Goal: Task Accomplishment & Management: Manage account settings

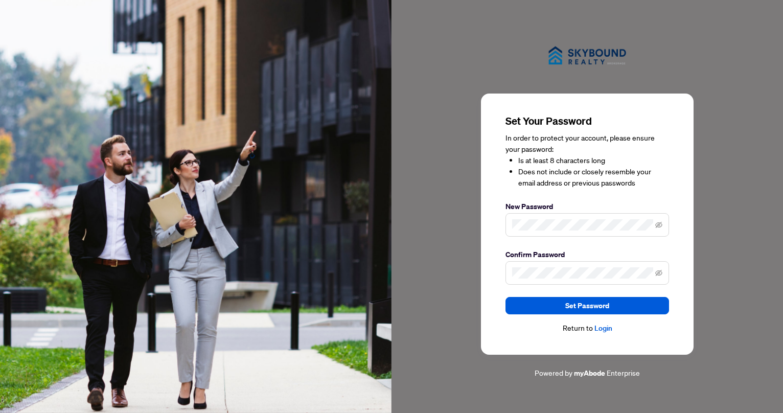
click at [529, 235] on span at bounding box center [587, 225] width 164 height 24
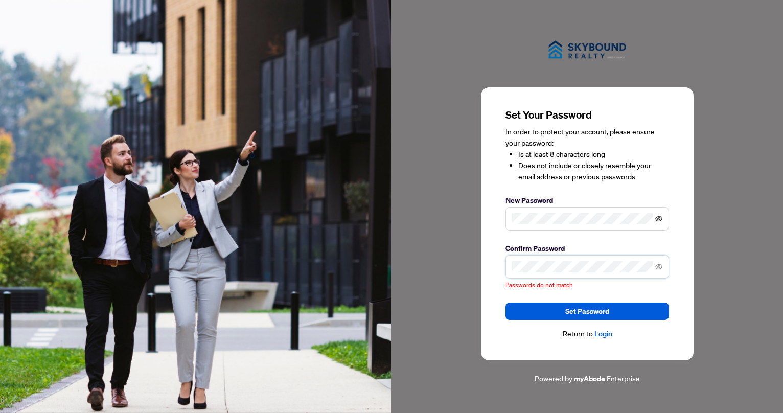
click at [655, 219] on icon "eye-invisible" at bounding box center [658, 219] width 7 height 6
click at [662, 270] on span at bounding box center [587, 267] width 164 height 24
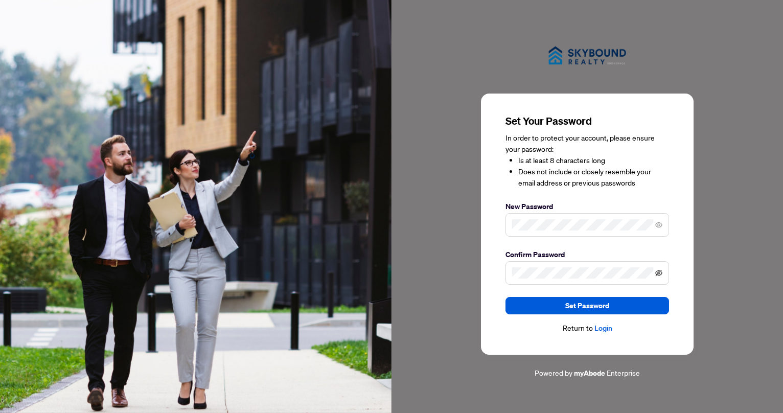
click at [658, 270] on span at bounding box center [658, 272] width 7 height 11
click at [659, 272] on icon "eye-invisible" at bounding box center [658, 272] width 7 height 7
click at [621, 305] on button "Set Password" at bounding box center [587, 305] width 164 height 17
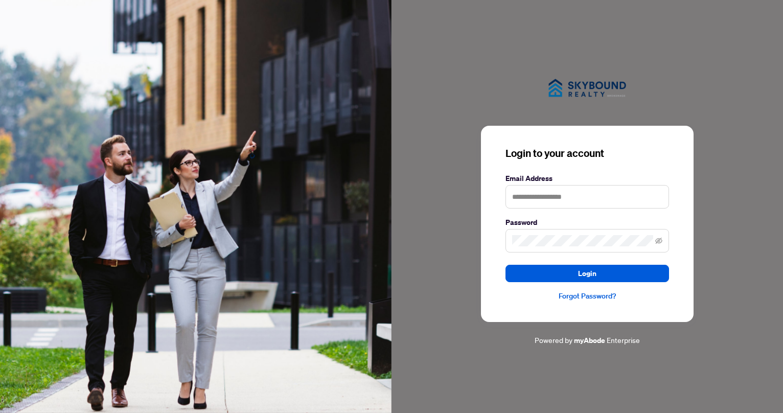
click at [452, 161] on div "Login to your account Email Address Password Login Forgot Password? Powered by …" at bounding box center [586, 206] width 391 height 279
click at [568, 196] on input "text" at bounding box center [587, 197] width 164 height 24
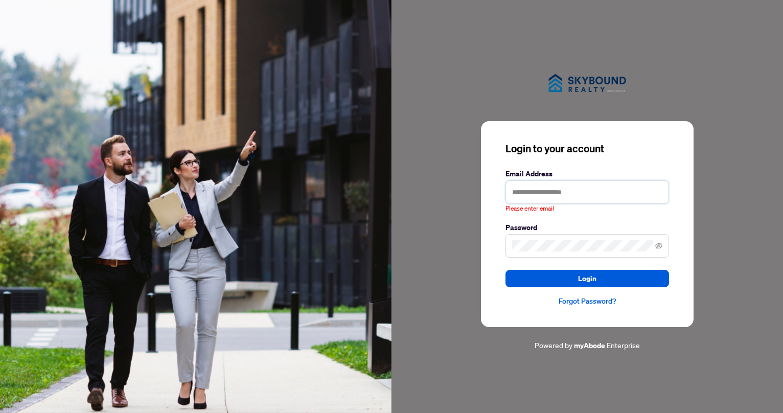
type input "**********"
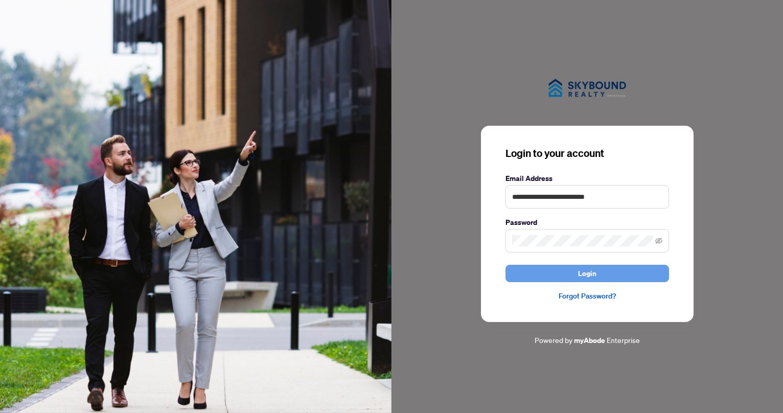
click at [599, 279] on button "Login" at bounding box center [587, 273] width 164 height 17
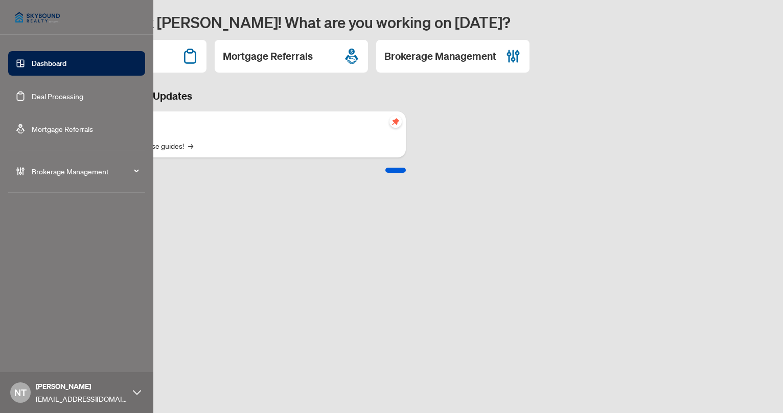
click at [32, 93] on link "Deal Processing" at bounding box center [58, 95] width 52 height 9
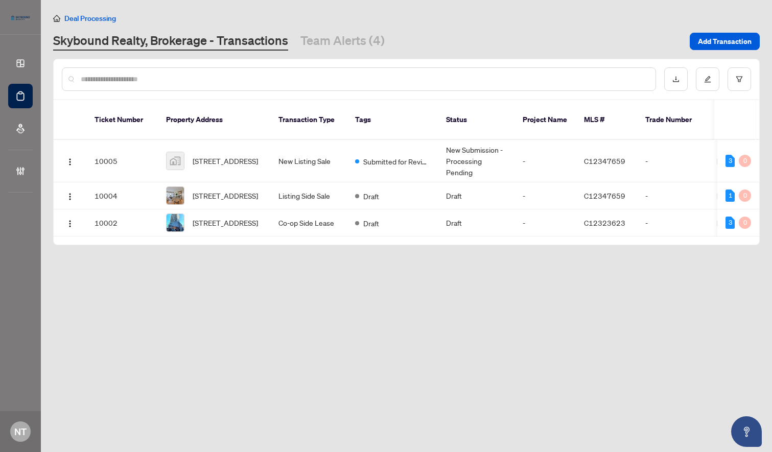
click at [276, 305] on main "Deal Processing Skybound Realty, Brokerage - Transactions Team Alerts (4) Add T…" at bounding box center [406, 226] width 731 height 452
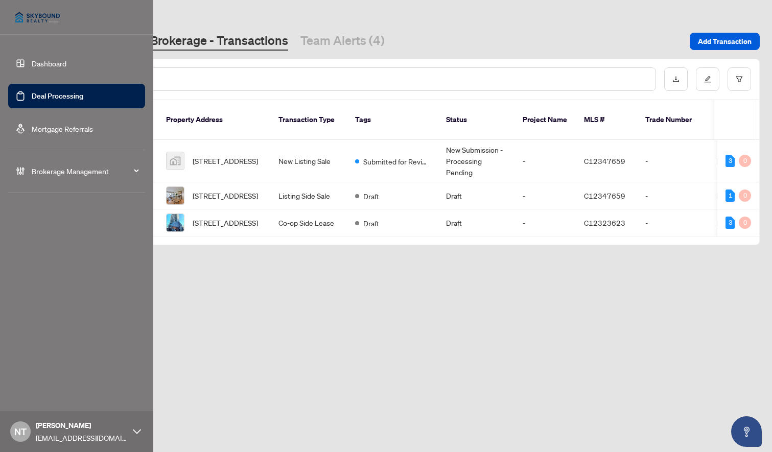
click at [32, 65] on link "Dashboard" at bounding box center [49, 63] width 35 height 9
